Goal: Use online tool/utility: Utilize a website feature to perform a specific function

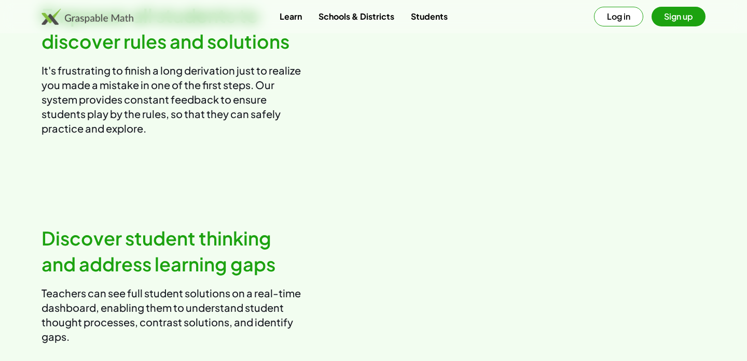
scroll to position [1067, 0]
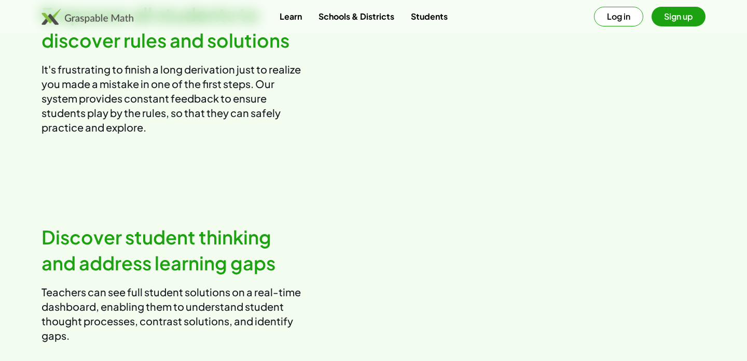
click at [296, 19] on link "Learn" at bounding box center [290, 16] width 39 height 19
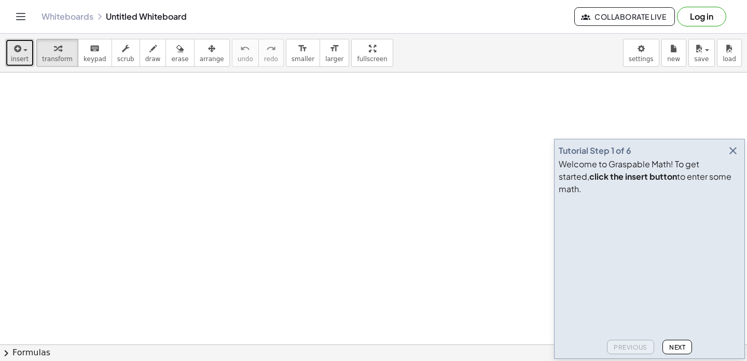
click at [17, 51] on icon "button" at bounding box center [16, 49] width 9 height 12
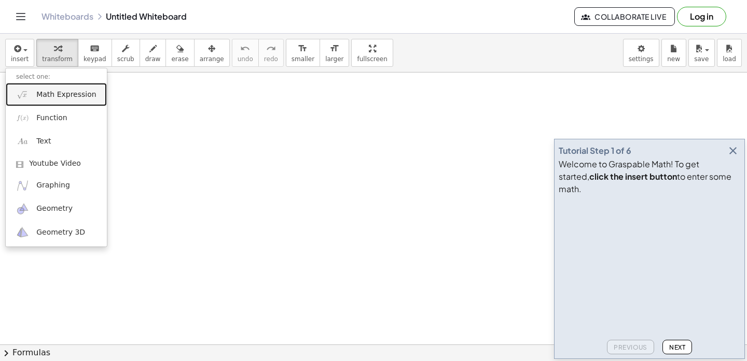
click at [43, 95] on span "Math Expression" at bounding box center [66, 95] width 60 height 10
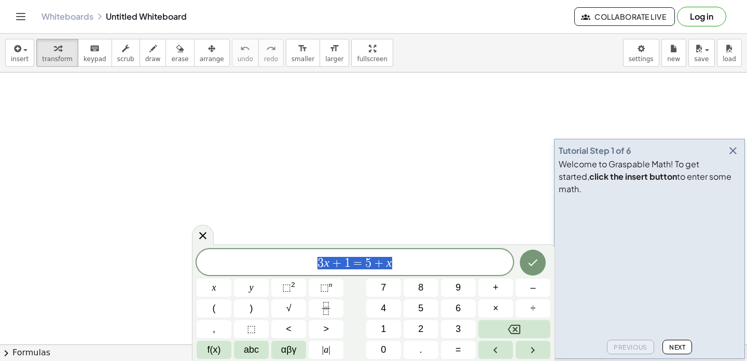
drag, startPoint x: 405, startPoint y: 262, endPoint x: 313, endPoint y: 259, distance: 92.9
click at [312, 260] on span "3 x + 1 = 5 + x" at bounding box center [354, 263] width 316 height 15
click at [289, 355] on span "αβγ" at bounding box center [289, 350] width 16 height 14
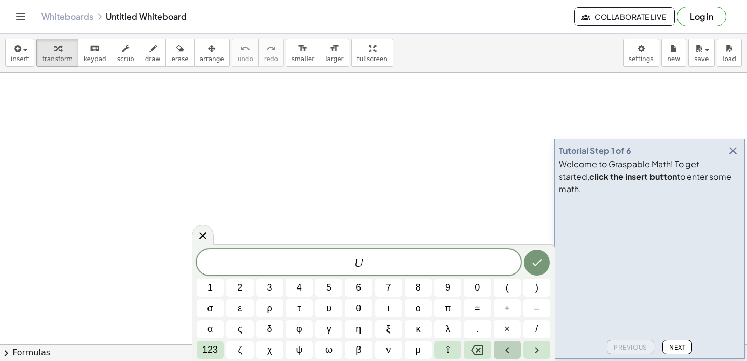
click at [504, 357] on button "Left arrow" at bounding box center [507, 350] width 27 height 18
click at [540, 347] on icon "Right arrow" at bounding box center [536, 350] width 12 height 12
click at [210, 348] on span "123" at bounding box center [210, 350] width 16 height 14
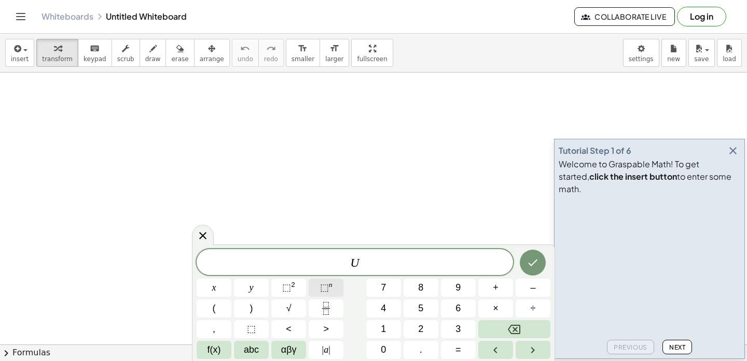
click at [314, 296] on button "⬚ n" at bounding box center [325, 288] width 35 height 18
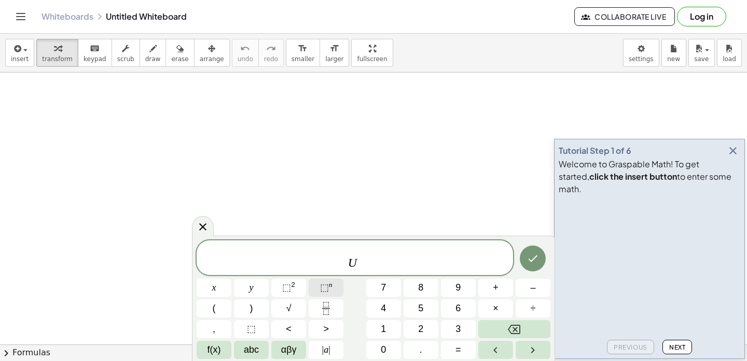
click at [314, 296] on button "⬚ n" at bounding box center [325, 288] width 35 height 18
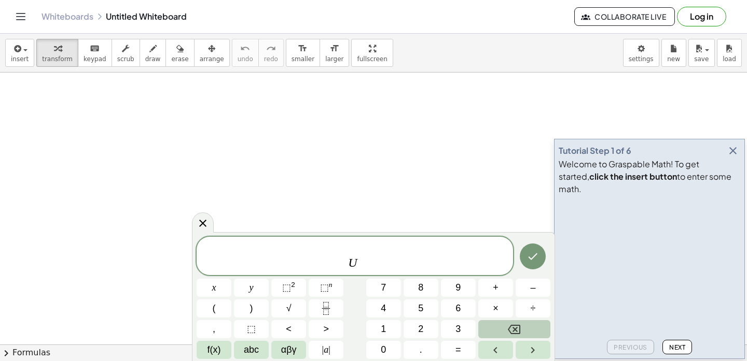
click at [518, 334] on icon "Backspace" at bounding box center [514, 329] width 12 height 9
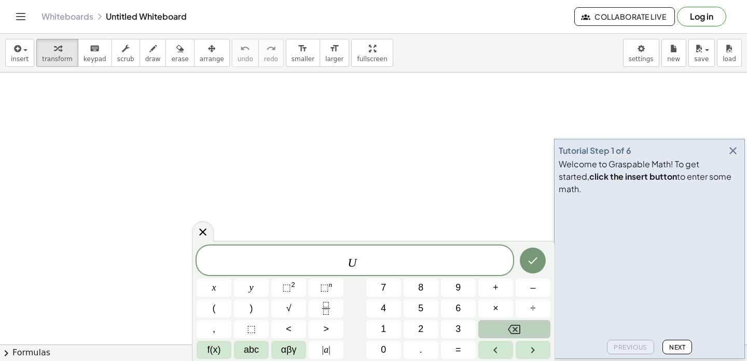
click at [518, 334] on icon "Backspace" at bounding box center [514, 329] width 12 height 9
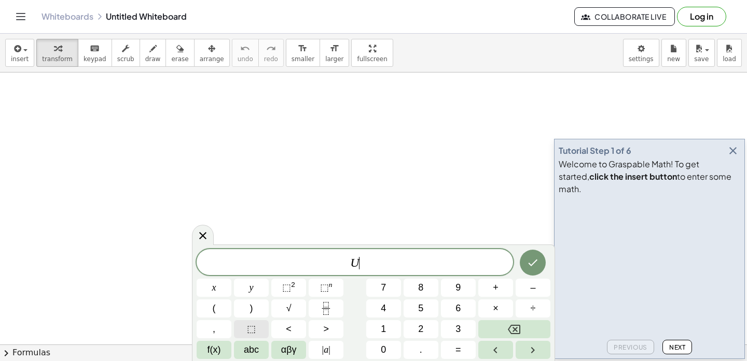
click at [247, 330] on span "⬚" at bounding box center [251, 329] width 9 height 14
click at [330, 312] on icon "Fraction" at bounding box center [325, 308] width 13 height 13
click at [251, 334] on span "⬚" at bounding box center [251, 329] width 9 height 14
click at [361, 266] on span "⬚" at bounding box center [359, 263] width 10 height 12
click at [360, 262] on span "⬚" at bounding box center [359, 263] width 10 height 12
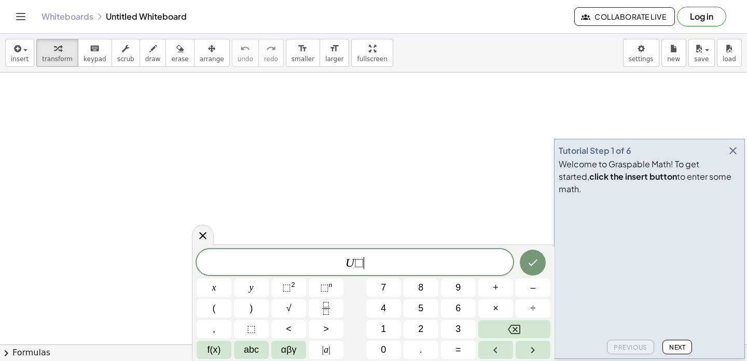
click at [360, 262] on span "⬚" at bounding box center [359, 263] width 10 height 12
click at [453, 352] on button "=" at bounding box center [458, 350] width 35 height 18
click at [370, 333] on button "1" at bounding box center [383, 329] width 35 height 18
click at [333, 313] on button "Fraction" at bounding box center [325, 309] width 35 height 18
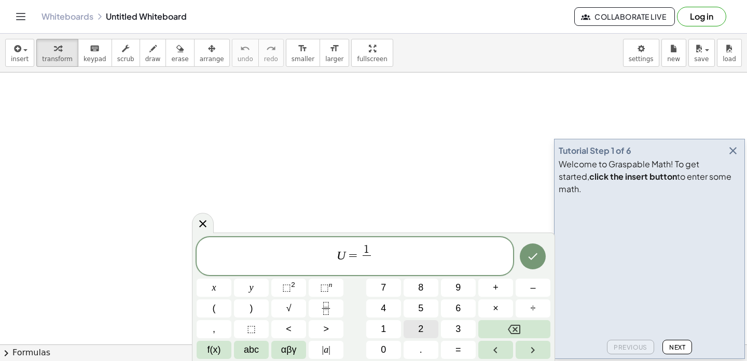
click at [433, 331] on button "2" at bounding box center [420, 329] width 35 height 18
click at [533, 360] on div "U = 1 2 ​ ​ x y ⬚ 2 ⬚ n 7 8 9 + – ( ) √ 4 5 6 × ÷ , ⬚ < > 1 2 3 f(x) abc αβγ | …" at bounding box center [373, 297] width 363 height 129
click at [531, 350] on icon "Right arrow" at bounding box center [532, 350] width 12 height 12
click at [538, 258] on icon "Done" at bounding box center [532, 256] width 12 height 12
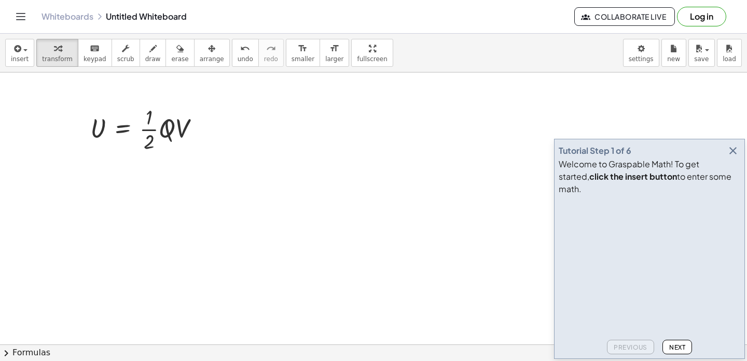
click at [731, 157] on icon "button" at bounding box center [732, 151] width 12 height 12
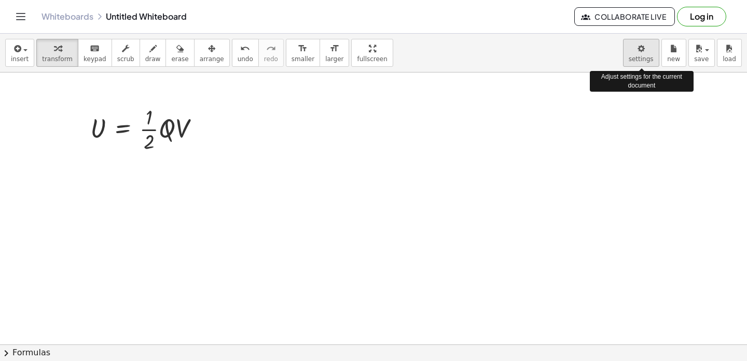
click at [630, 47] on body "Graspable Math Activities Get Started Activity Bank Assigned Work Classes White…" at bounding box center [373, 180] width 747 height 361
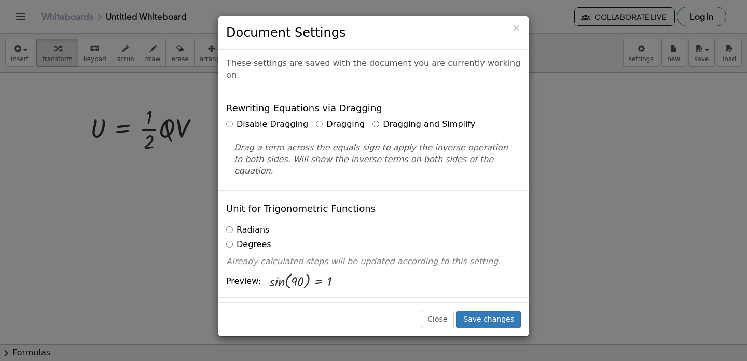
click at [378, 119] on label "Dragging and Simplify" at bounding box center [423, 125] width 103 height 12
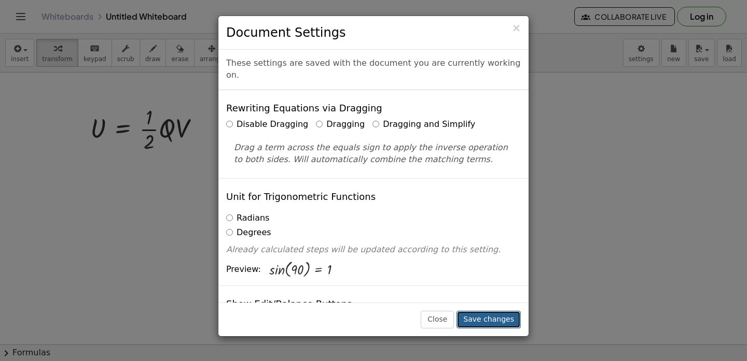
click at [466, 321] on button "Save changes" at bounding box center [488, 320] width 64 height 18
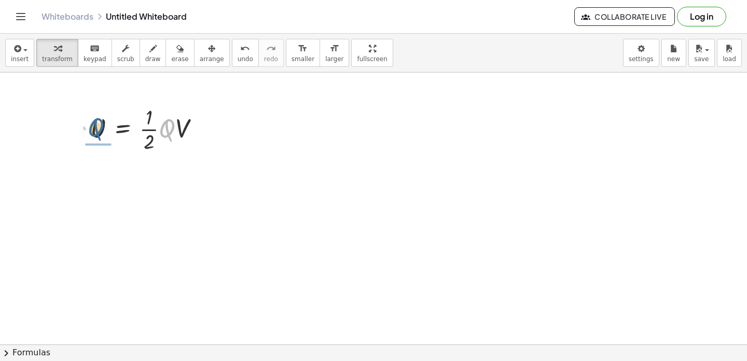
drag, startPoint x: 165, startPoint y: 133, endPoint x: 94, endPoint y: 132, distance: 71.0
click at [93, 132] on div at bounding box center [148, 129] width 127 height 52
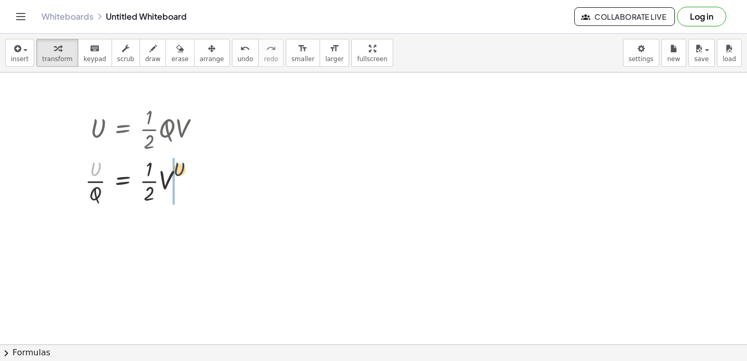
drag, startPoint x: 99, startPoint y: 171, endPoint x: 184, endPoint y: 171, distance: 85.0
click at [184, 171] on div at bounding box center [146, 180] width 133 height 52
click at [200, 127] on div at bounding box center [201, 129] width 11 height 11
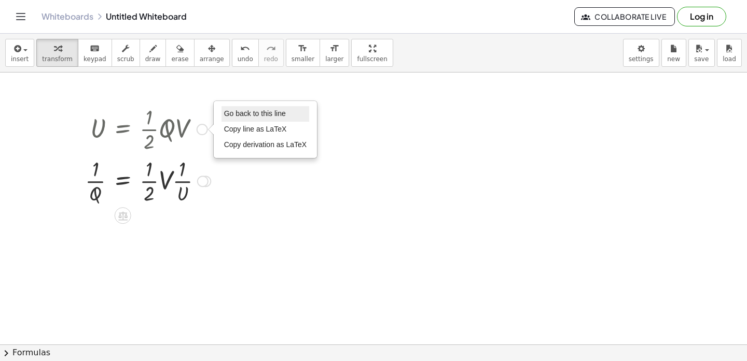
click at [230, 114] on span "Go back to this line" at bounding box center [255, 113] width 62 height 8
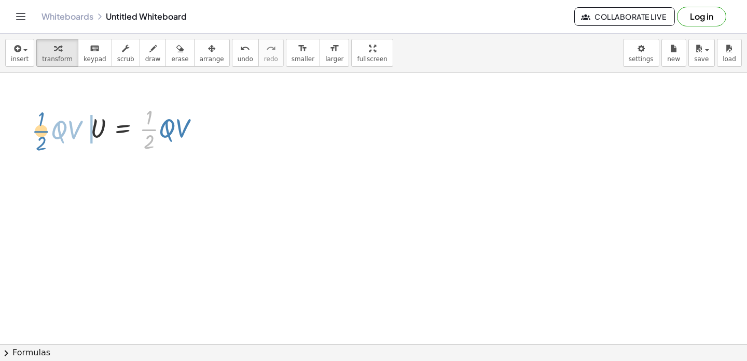
drag, startPoint x: 148, startPoint y: 133, endPoint x: 41, endPoint y: 134, distance: 106.8
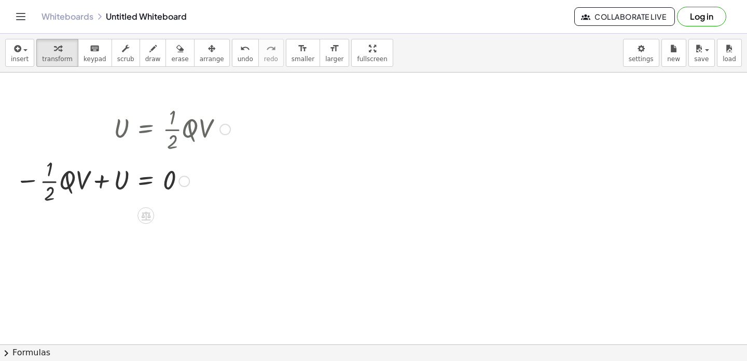
click at [228, 128] on div at bounding box center [224, 129] width 11 height 11
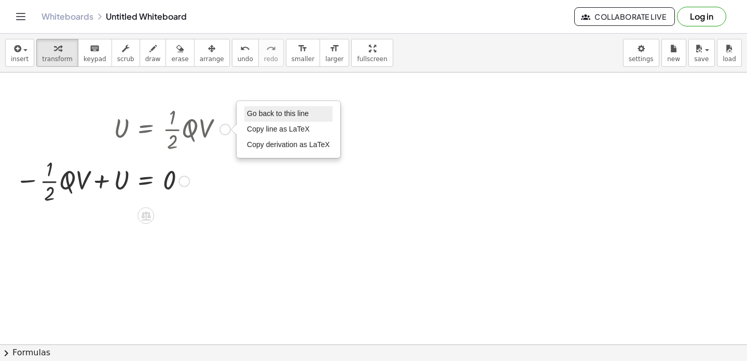
click at [263, 120] on li "Go back to this line" at bounding box center [288, 114] width 88 height 16
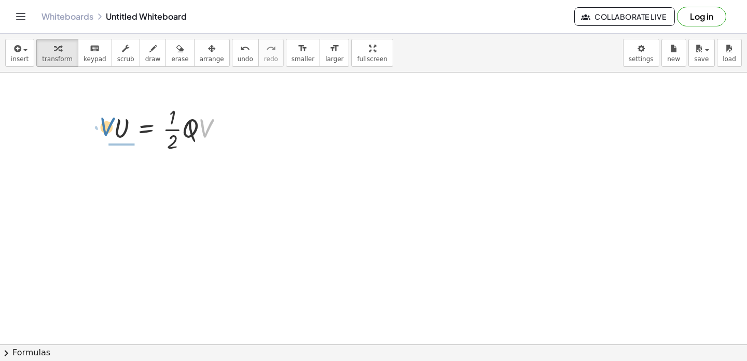
drag, startPoint x: 203, startPoint y: 130, endPoint x: 105, endPoint y: 129, distance: 98.0
click at [105, 129] on div "· V U = · · 1 · 2 · Q · V Go back to this line Copy line as LaTeX Copy derivati…" at bounding box center [168, 128] width 140 height 57
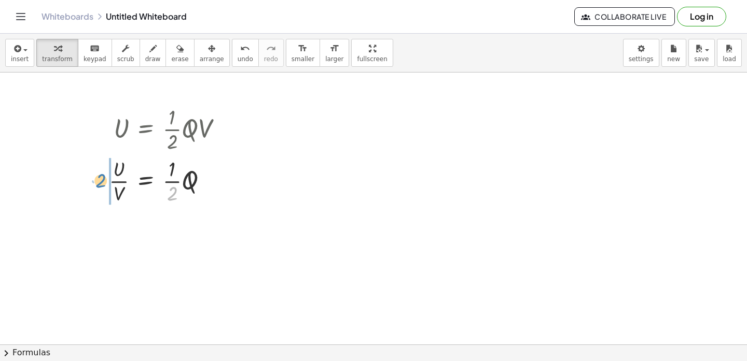
drag, startPoint x: 171, startPoint y: 193, endPoint x: 100, endPoint y: 180, distance: 72.2
click at [100, 180] on div "U = · · 1 · 2 · Q · V · 2 U = · · 1 · 2 · Q · V · Go back to this line Copy lin…" at bounding box center [165, 154] width 145 height 109
click at [0, 0] on div "Graspable Math Activities Get Started Activity Bank Assigned Work Classes White…" at bounding box center [373, 180] width 747 height 361
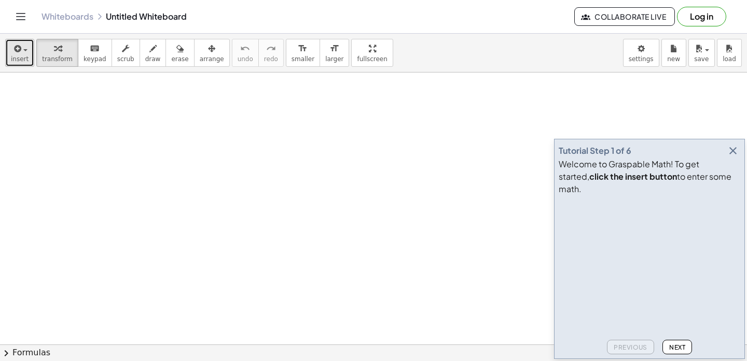
click at [29, 46] on button "insert" at bounding box center [19, 53] width 29 height 28
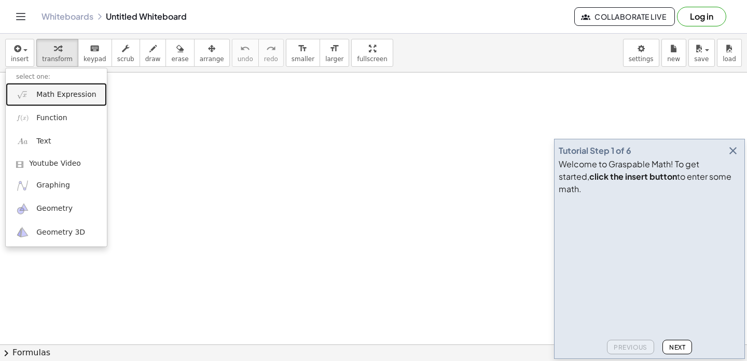
click at [40, 92] on span "Math Expression" at bounding box center [66, 95] width 60 height 10
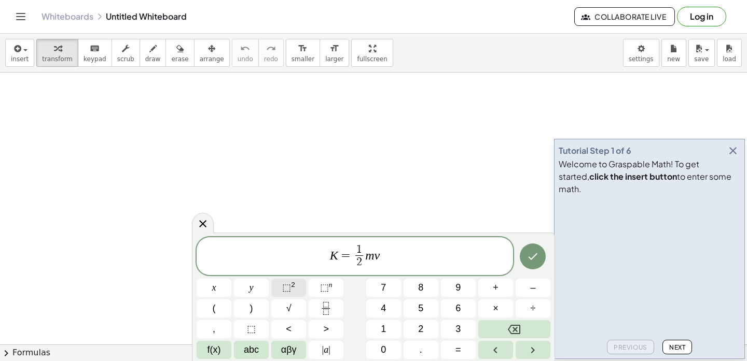
click at [289, 287] on span "⬚" at bounding box center [286, 288] width 9 height 10
click at [529, 266] on button "Done" at bounding box center [532, 257] width 26 height 26
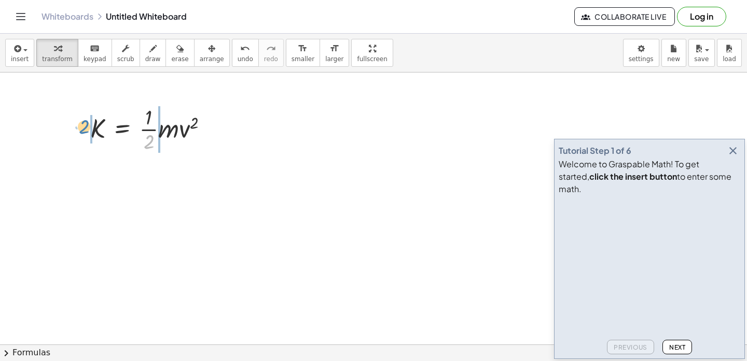
drag, startPoint x: 147, startPoint y: 144, endPoint x: 83, endPoint y: 129, distance: 65.5
click at [83, 129] on div "· 2 K = · · 1 · 2 · m · v 2" at bounding box center [150, 128] width 150 height 57
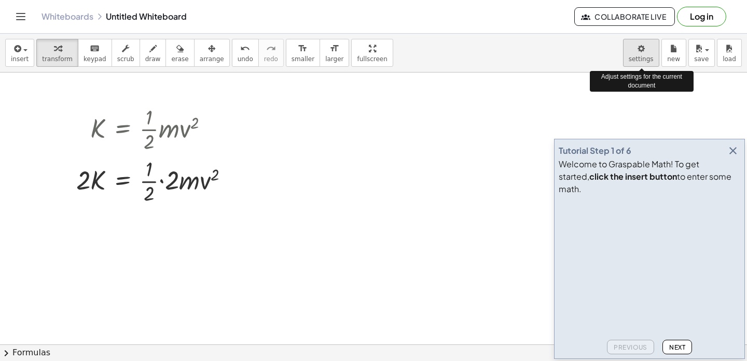
click at [642, 52] on body "Graspable Math Activities Get Started Activity Bank Assigned Work Classes White…" at bounding box center [373, 180] width 747 height 361
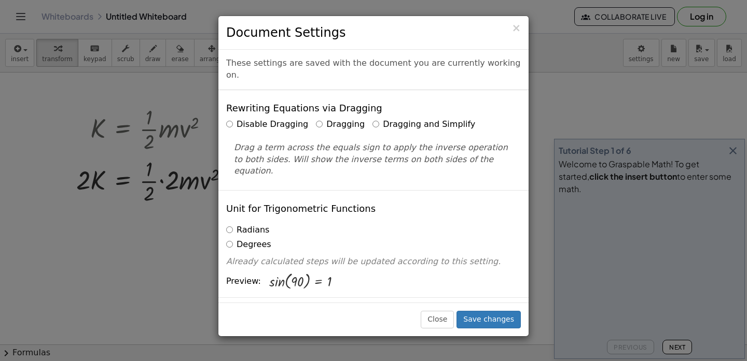
click at [376, 119] on label "Dragging and Simplify" at bounding box center [423, 125] width 103 height 12
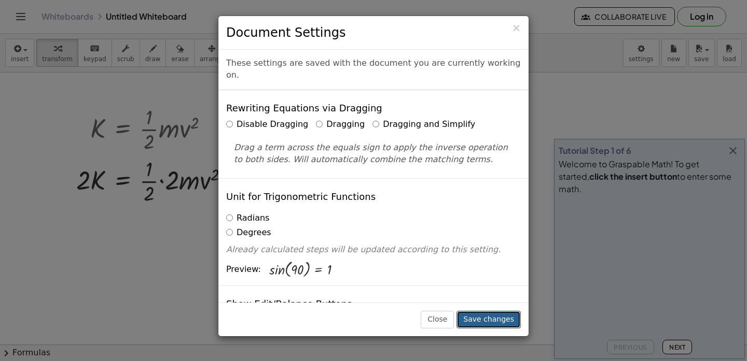
click at [489, 311] on button "Save changes" at bounding box center [488, 320] width 64 height 18
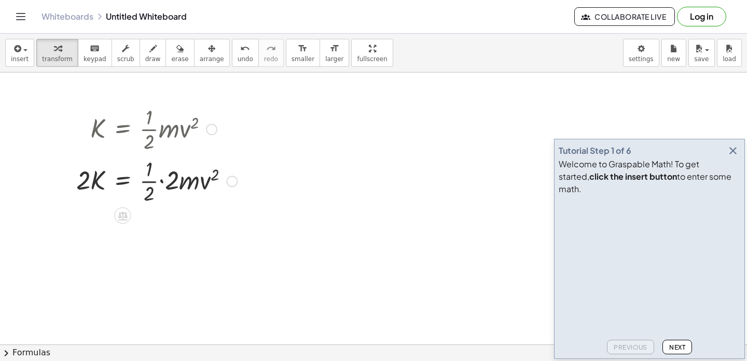
click at [212, 128] on div at bounding box center [211, 129] width 11 height 11
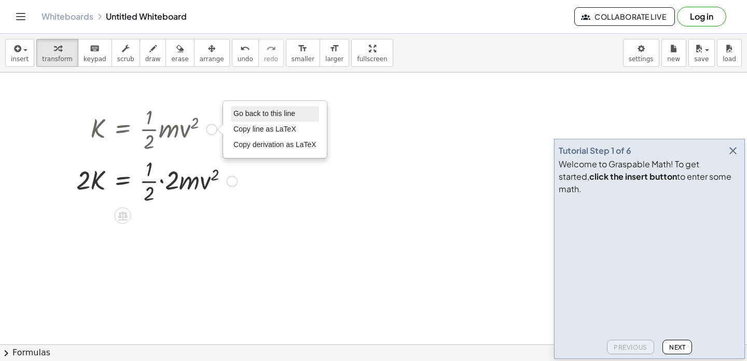
click at [263, 116] on span "Go back to this line" at bounding box center [264, 113] width 62 height 8
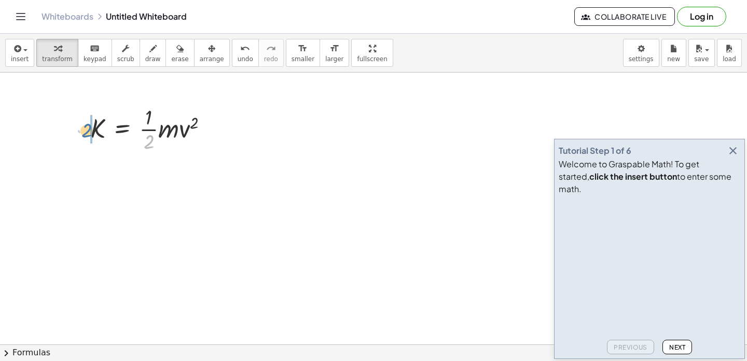
drag, startPoint x: 148, startPoint y: 146, endPoint x: 86, endPoint y: 135, distance: 63.8
click at [85, 135] on div "· 2 K = · · 1 · 2 · m · v 2 Go back to this line Copy line as LaTeX Copy deriva…" at bounding box center [150, 128] width 150 height 57
drag, startPoint x: 153, startPoint y: 176, endPoint x: 93, endPoint y: 176, distance: 59.6
click at [93, 176] on div at bounding box center [146, 171] width 151 height 35
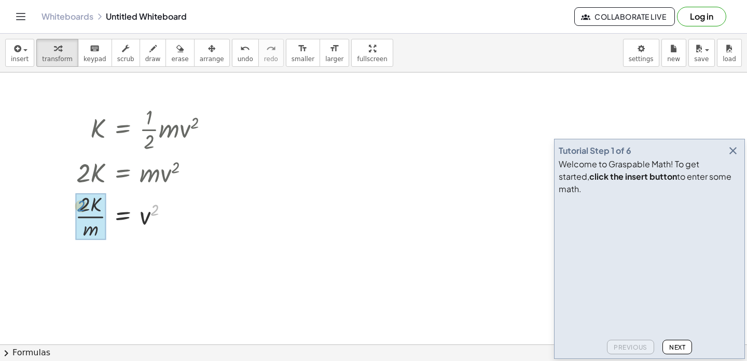
drag, startPoint x: 154, startPoint y: 210, endPoint x: 81, endPoint y: 206, distance: 73.7
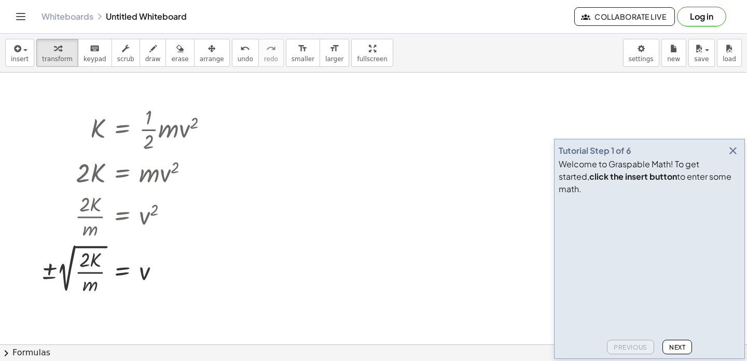
click at [730, 157] on icon "button" at bounding box center [732, 151] width 12 height 12
